Goal: Task Accomplishment & Management: Manage account settings

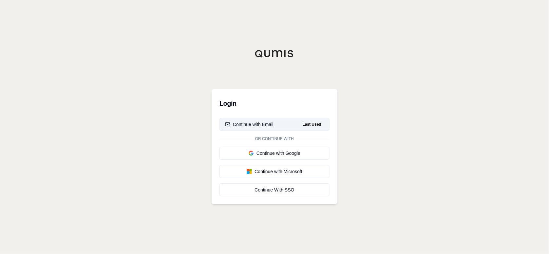
click at [269, 123] on div "Continue with Email" at bounding box center [249, 124] width 48 height 7
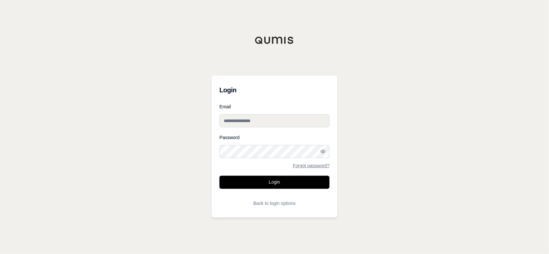
type input "**********"
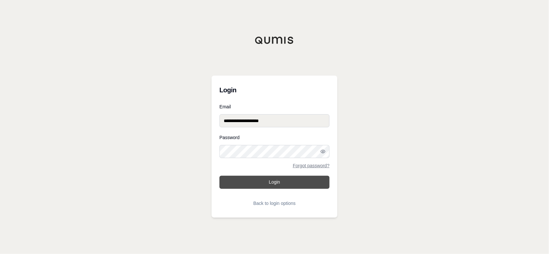
click at [279, 177] on button "Login" at bounding box center [274, 182] width 110 height 13
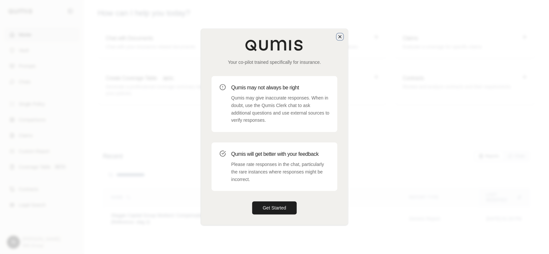
click at [341, 37] on icon "button" at bounding box center [340, 36] width 3 height 3
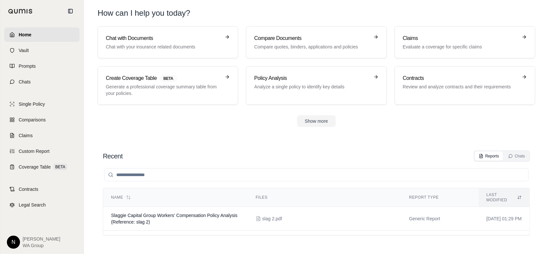
click at [15, 244] on html "Home Vault Prompts Chats Single Policy Comparisons Claims Custom Report Coverag…" at bounding box center [274, 127] width 549 height 254
click at [23, 202] on link "Settings" at bounding box center [29, 203] width 54 height 10
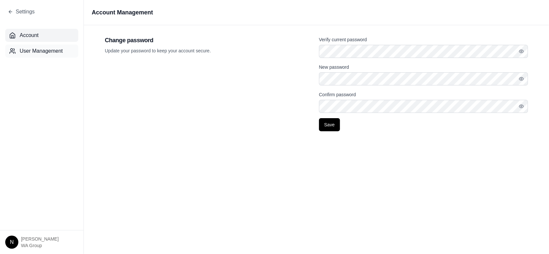
click at [45, 54] on span "User Management" at bounding box center [41, 51] width 43 height 8
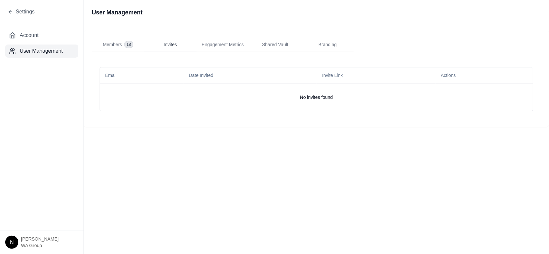
click at [179, 49] on button "Invites" at bounding box center [170, 44] width 52 height 13
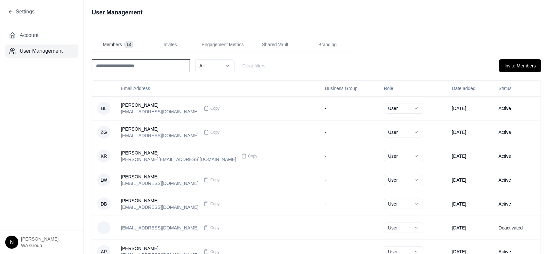
click at [130, 47] on span "18" at bounding box center [128, 44] width 8 height 7
click at [174, 47] on span "Invites" at bounding box center [170, 44] width 13 height 7
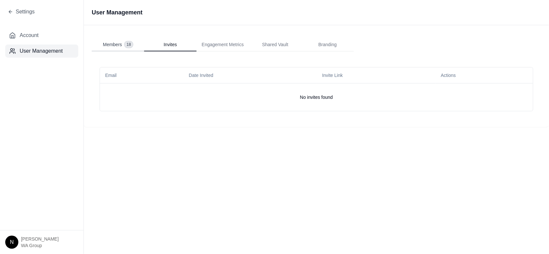
click at [125, 48] on button "Members 18" at bounding box center [118, 44] width 52 height 13
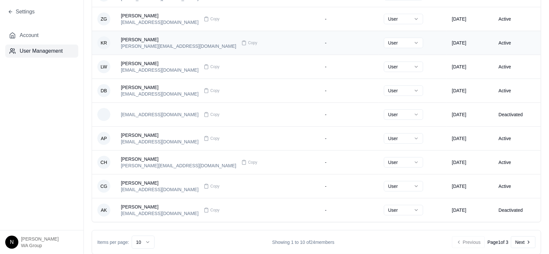
scroll to position [121, 0]
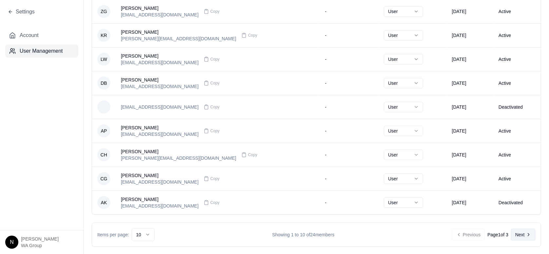
click at [520, 232] on button "Next" at bounding box center [523, 235] width 25 height 12
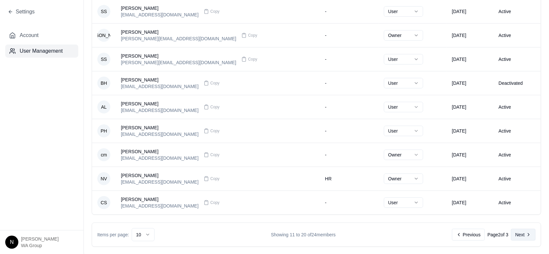
click at [513, 232] on button "Next" at bounding box center [523, 235] width 25 height 12
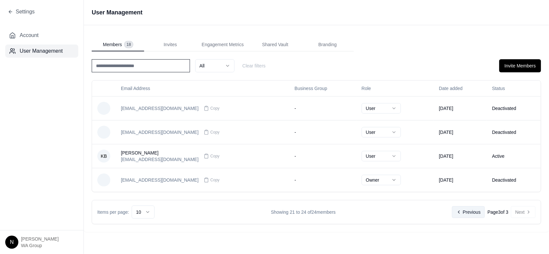
click at [467, 209] on button "Previous" at bounding box center [468, 212] width 33 height 12
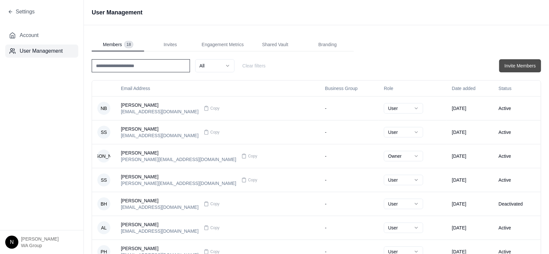
click at [513, 68] on button "Invite Members" at bounding box center [520, 65] width 42 height 13
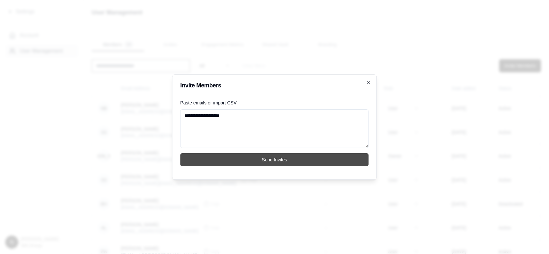
type textarea "**********"
click at [308, 160] on button "Send Invites" at bounding box center [274, 159] width 188 height 13
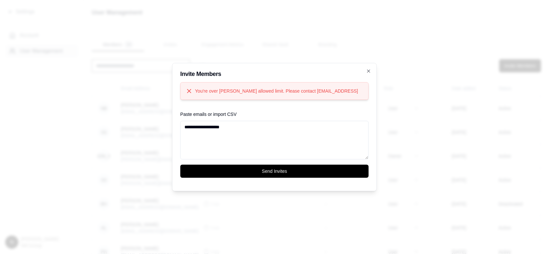
drag, startPoint x: 238, startPoint y: 127, endPoint x: 177, endPoint y: 128, distance: 60.9
click at [177, 128] on div "**********" at bounding box center [274, 127] width 205 height 128
click at [367, 71] on icon "button" at bounding box center [368, 70] width 5 height 5
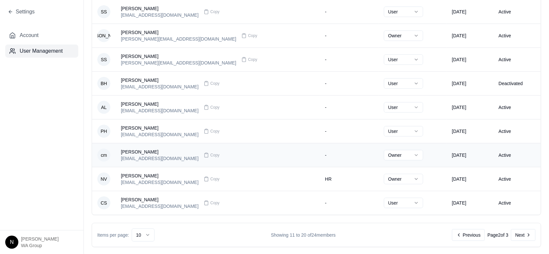
scroll to position [121, 0]
click at [526, 236] on icon at bounding box center [528, 234] width 5 height 5
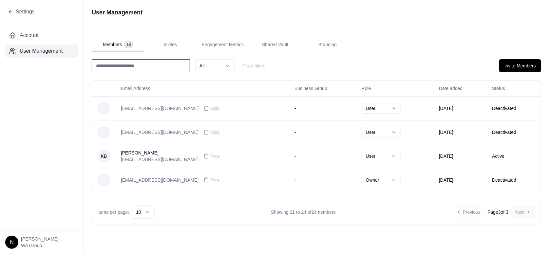
scroll to position [0, 0]
click at [467, 215] on button "Previous" at bounding box center [468, 212] width 33 height 12
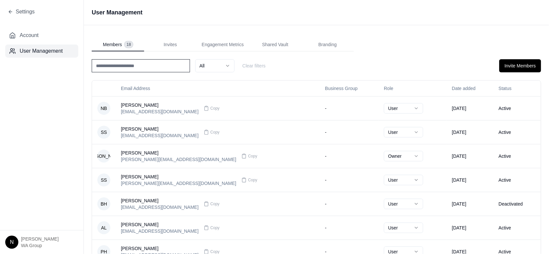
scroll to position [121, 0]
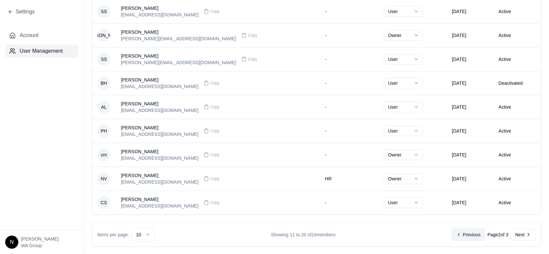
click at [462, 232] on button "Previous" at bounding box center [468, 235] width 33 height 12
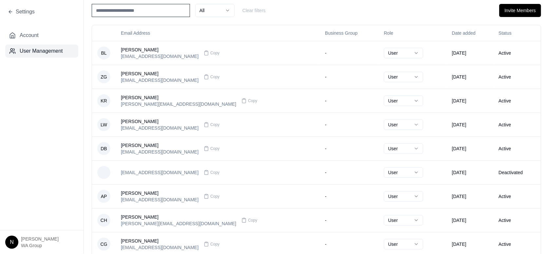
scroll to position [22, 0]
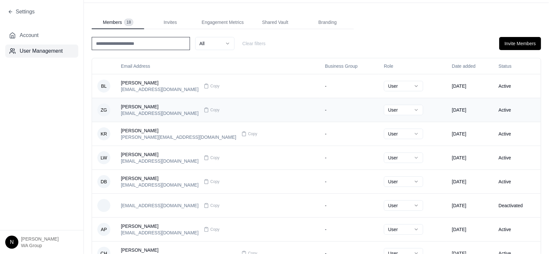
click at [360, 111] on html "Settings Account User Management N [PERSON_NAME] WA Group User Management Membe…" at bounding box center [274, 127] width 549 height 254
click at [360, 108] on html "Settings Account User Management N [PERSON_NAME] WA Group User Management Membe…" at bounding box center [274, 127] width 549 height 254
click at [139, 104] on div "[PERSON_NAME]" at bounding box center [160, 106] width 78 height 7
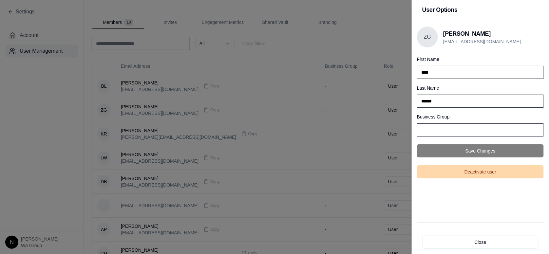
click at [476, 171] on button "Deactivate user" at bounding box center [480, 171] width 127 height 13
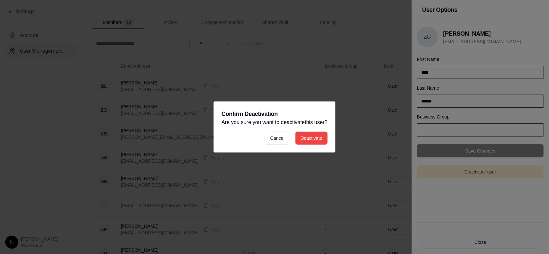
click at [311, 137] on button "Deactivate" at bounding box center [311, 138] width 32 height 13
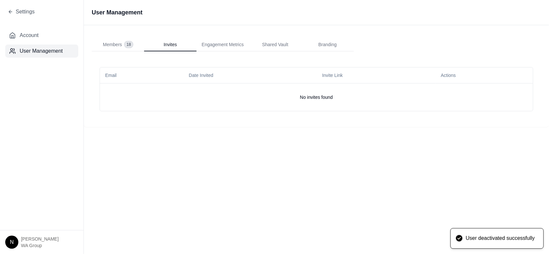
scroll to position [0, 0]
click at [170, 25] on div "User Management Members 18 Invites Engagement Metrics Shared Vault Branding Ema…" at bounding box center [316, 63] width 465 height 127
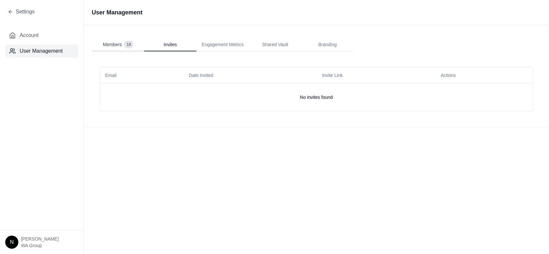
click at [112, 43] on span "Members" at bounding box center [112, 44] width 19 height 7
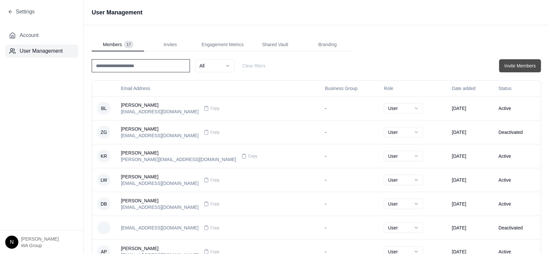
click at [501, 67] on button "Invite Members" at bounding box center [520, 65] width 42 height 13
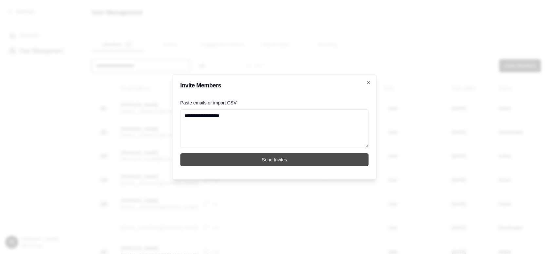
type textarea "**********"
click at [251, 160] on button "Send Invites" at bounding box center [274, 159] width 188 height 13
